Goal: Information Seeking & Learning: Find specific page/section

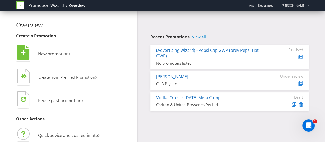
click at [201, 37] on link "View all" at bounding box center [199, 37] width 14 height 4
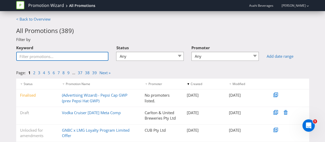
click at [41, 56] on input "Keyword" at bounding box center [62, 56] width 93 height 9
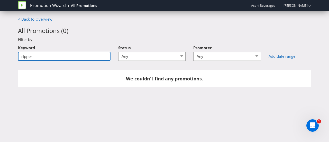
click at [44, 55] on input "ripper" at bounding box center [64, 56] width 93 height 9
type input "Pirate Life"
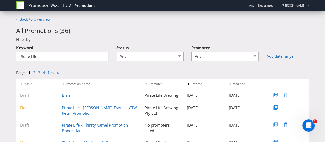
click at [118, 78] on div "Page: 1 2 3 4 Next »" at bounding box center [162, 74] width 301 height 8
click at [33, 73] on link "2" at bounding box center [34, 72] width 2 height 5
